Goal: Communication & Community: Answer question/provide support

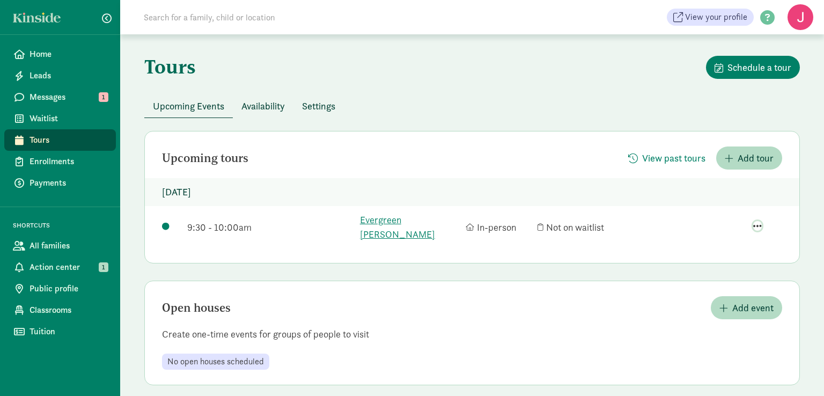
click at [756, 221] on span "button" at bounding box center [757, 226] width 9 height 10
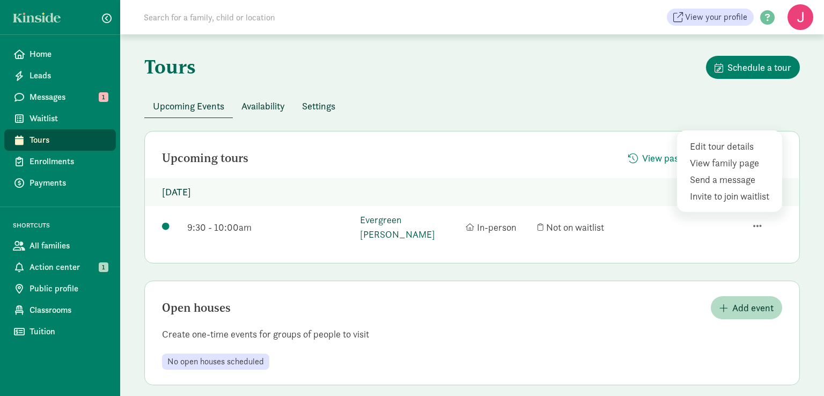
click at [414, 218] on link "Evergreen [PERSON_NAME]" at bounding box center [410, 227] width 100 height 29
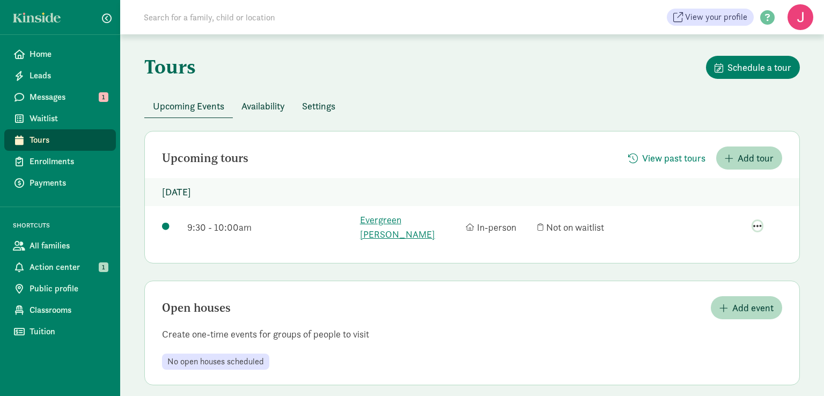
click at [759, 221] on span "button" at bounding box center [757, 226] width 9 height 10
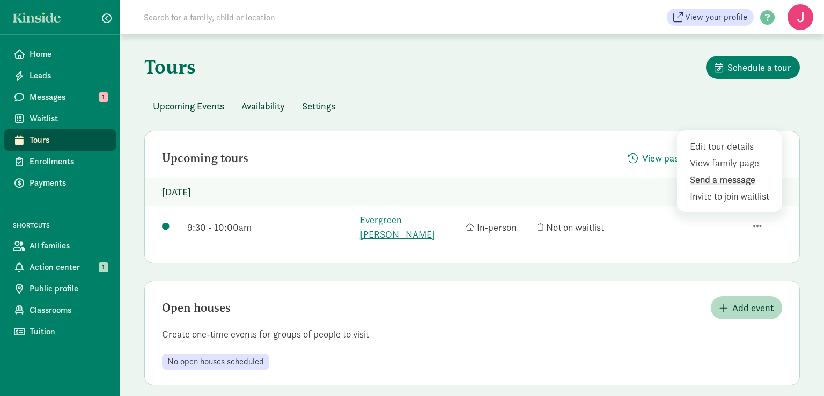
click at [741, 189] on div "Send a message" at bounding box center [731, 196] width 83 height 14
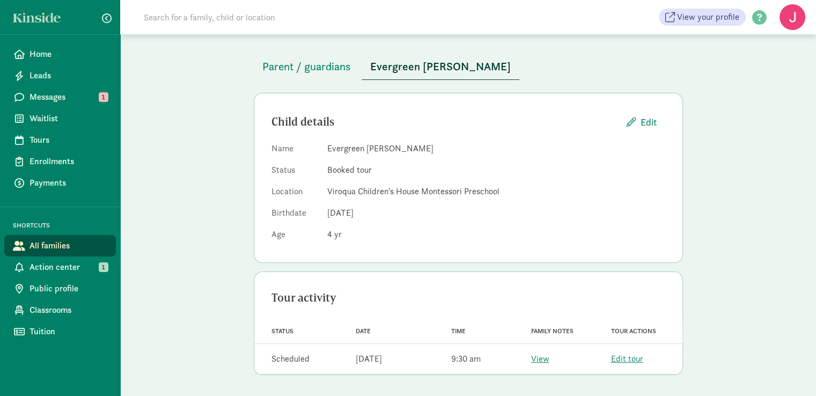
scroll to position [30, 0]
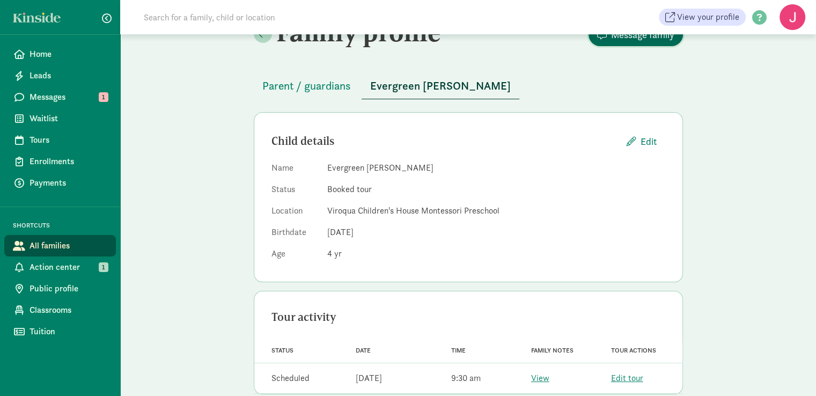
drag, startPoint x: 819, startPoint y: 121, endPoint x: 615, endPoint y: 39, distance: 220.1
click at [615, 39] on span "Message family" at bounding box center [642, 34] width 63 height 14
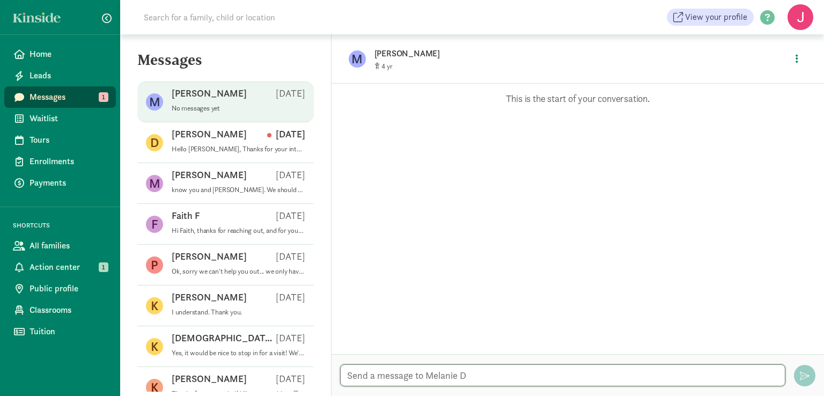
click at [404, 369] on textarea at bounding box center [562, 375] width 445 height 22
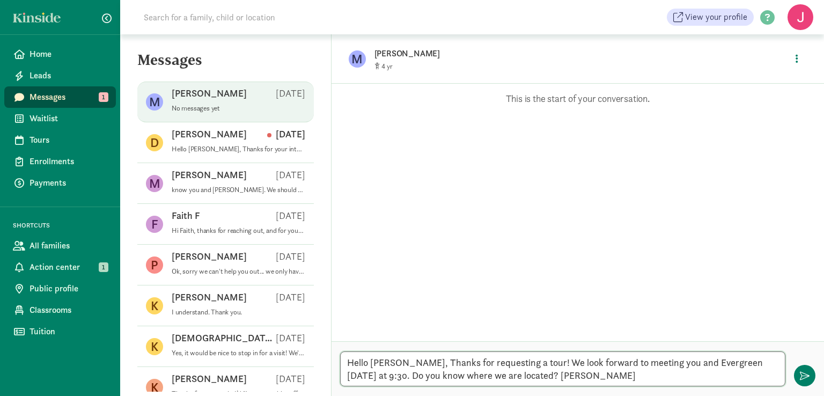
click at [517, 376] on textarea "Hello Melanie, Thanks for requesting a tour! We look forward to meeting you and…" at bounding box center [562, 368] width 445 height 35
type textarea "Hello Melanie, Thanks for requesting a tour! We look forward to meeting you and…"
click at [811, 378] on button "button" at bounding box center [804, 375] width 21 height 21
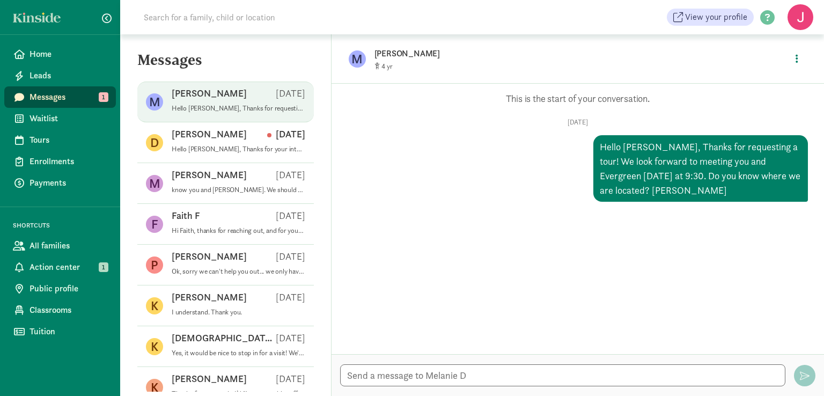
click at [43, 96] on span "Messages" at bounding box center [69, 97] width 78 height 13
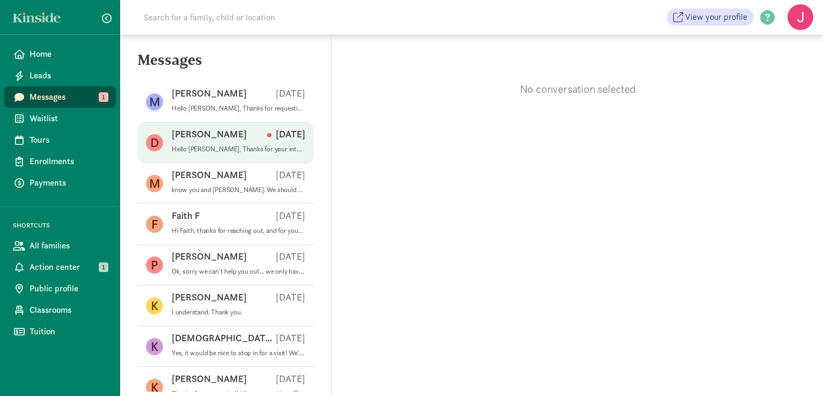
click at [223, 134] on div "[PERSON_NAME] S [DATE]" at bounding box center [239, 136] width 134 height 17
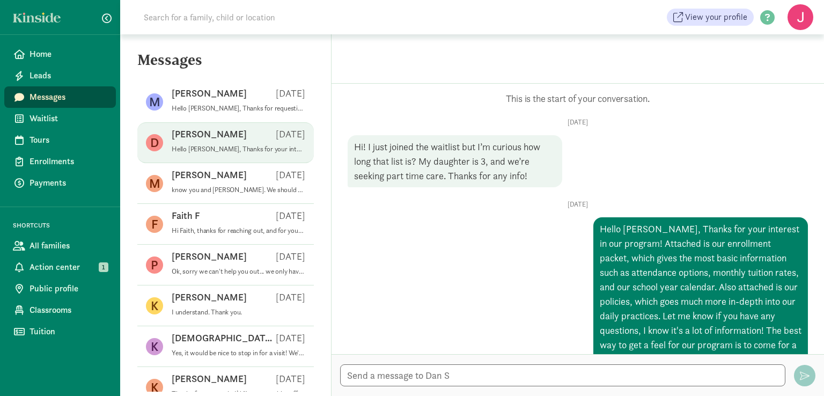
scroll to position [101, 0]
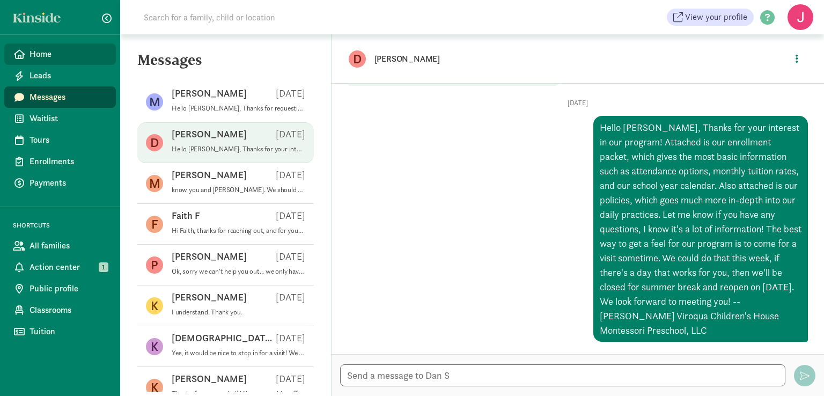
click at [45, 52] on span "Home" at bounding box center [69, 54] width 78 height 13
